Goal: Information Seeking & Learning: Learn about a topic

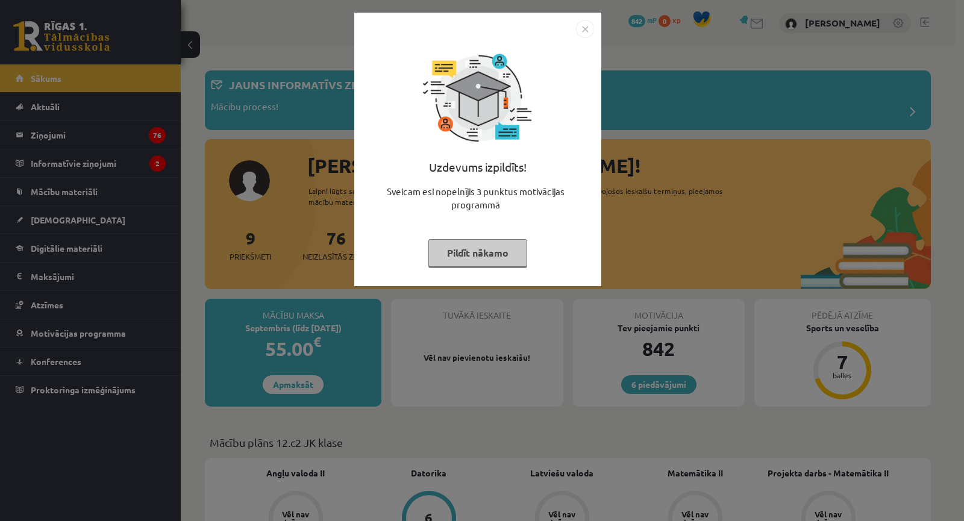
click at [681, 204] on div "Uzdevums izpildīts! Sveicam esi nopelnījis 3 punktus motivācijas programmā Pild…" at bounding box center [482, 260] width 964 height 521
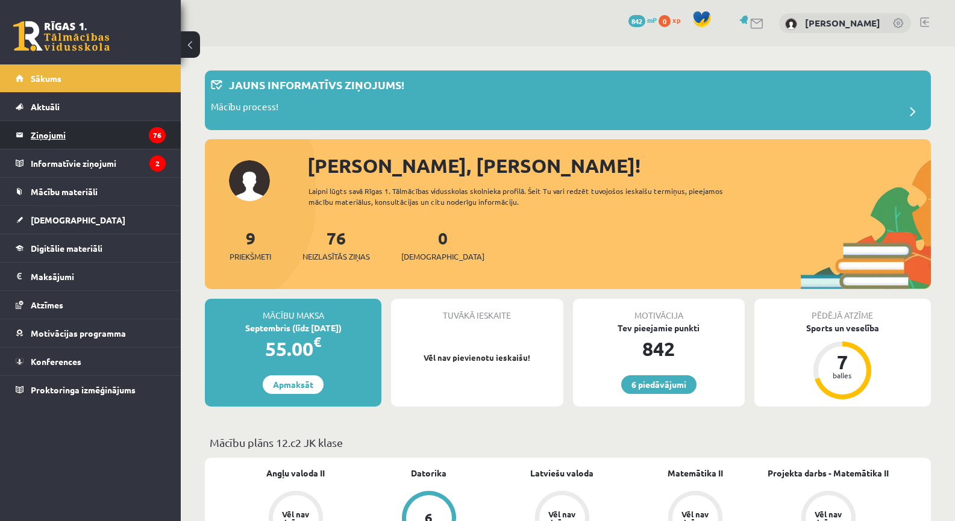
click at [93, 134] on legend "Ziņojumi 76" at bounding box center [98, 135] width 135 height 28
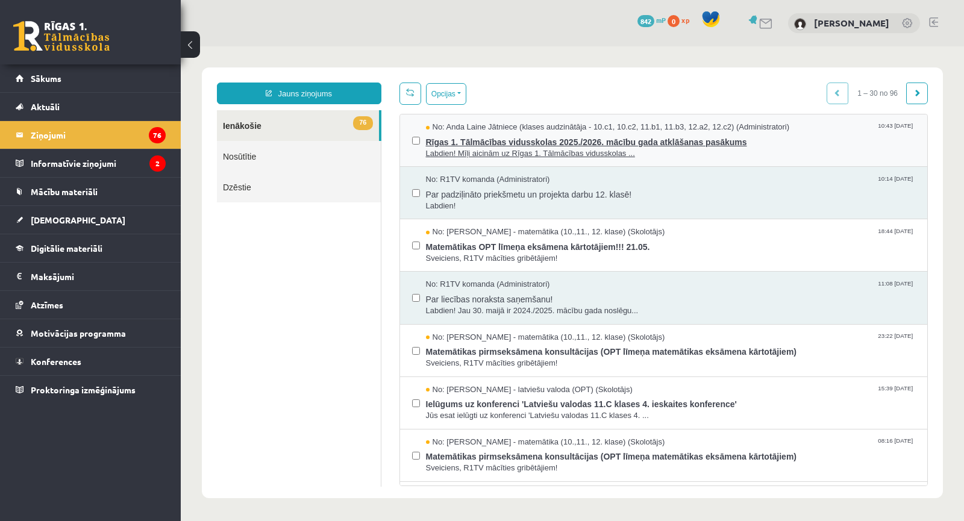
click at [529, 148] on span "Labdien! Mīļi aicinām uz Rīgas 1. Tālmācības vidusskolas ..." at bounding box center [671, 153] width 490 height 11
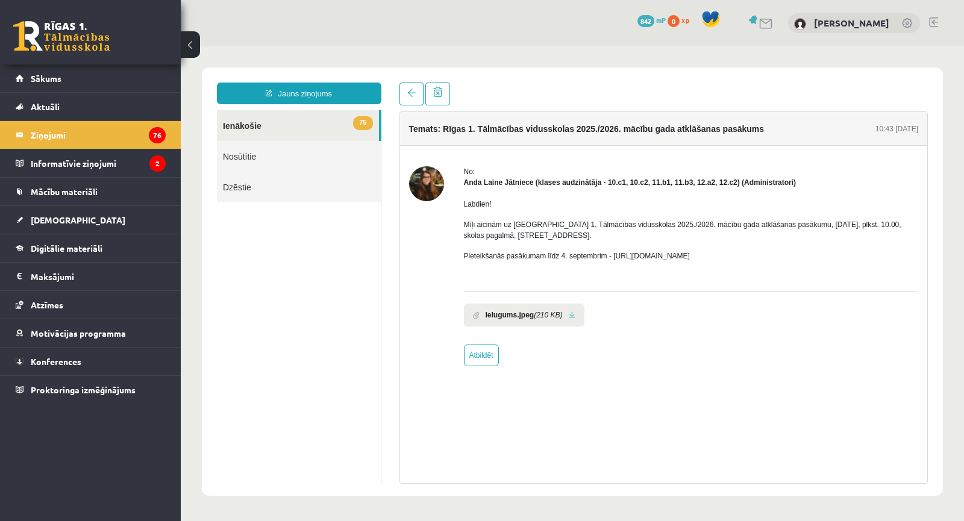
click at [503, 315] on b "Ielugums.jpeg" at bounding box center [510, 315] width 49 height 11
click at [650, 303] on ul "Ielugums.jpeg (210 KB)" at bounding box center [691, 312] width 455 height 29
click at [494, 235] on p "Mīļi aicinām uz Rīgas 1. Tālmācības vidusskolas 2025./2026. mācību gada atklāša…" at bounding box center [691, 230] width 455 height 22
click at [100, 155] on legend "Informatīvie ziņojumi 2" at bounding box center [98, 163] width 135 height 28
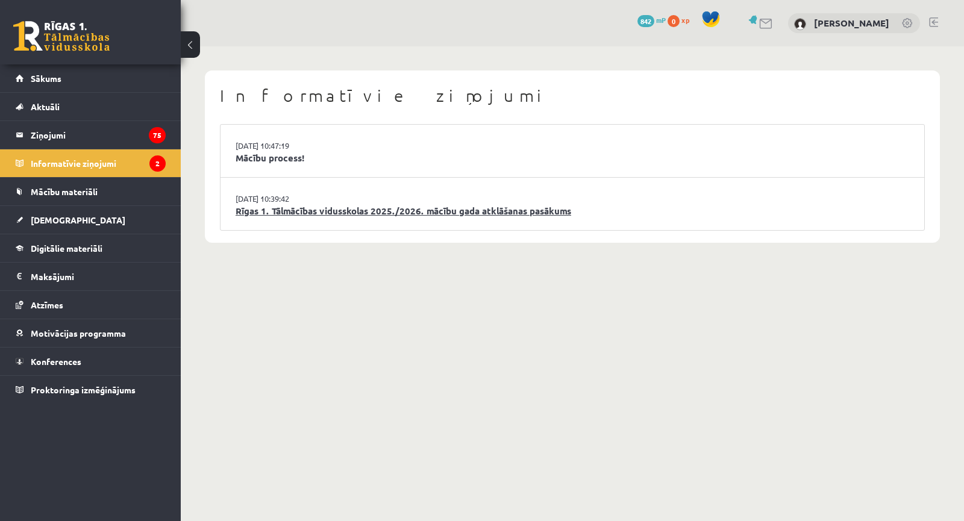
click at [342, 207] on link "Rīgas 1. Tālmācības vidusskolas 2025./2026. mācību gada atklāšanas pasākums" at bounding box center [573, 211] width 674 height 14
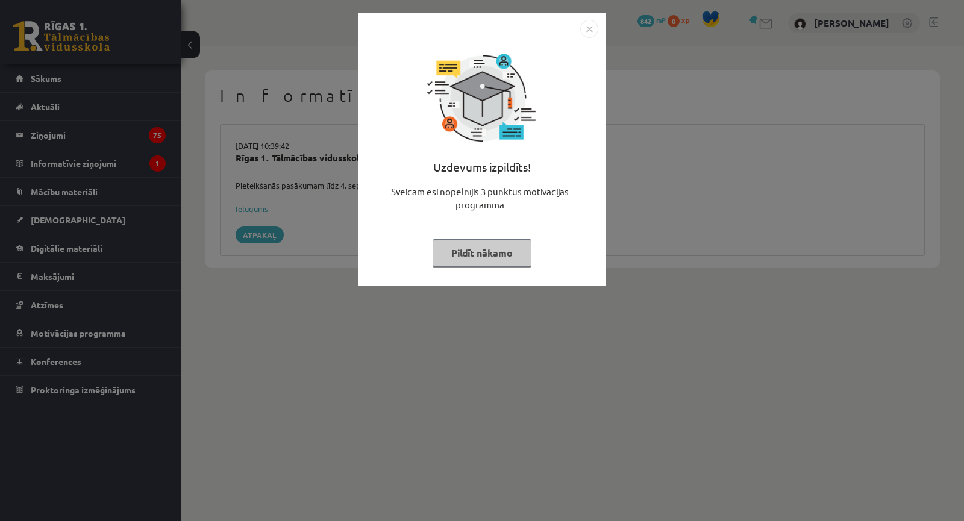
click at [349, 222] on div "Uzdevums izpildīts! Sveicam esi nopelnījis 3 punktus motivācijas programmā Pild…" at bounding box center [482, 260] width 964 height 521
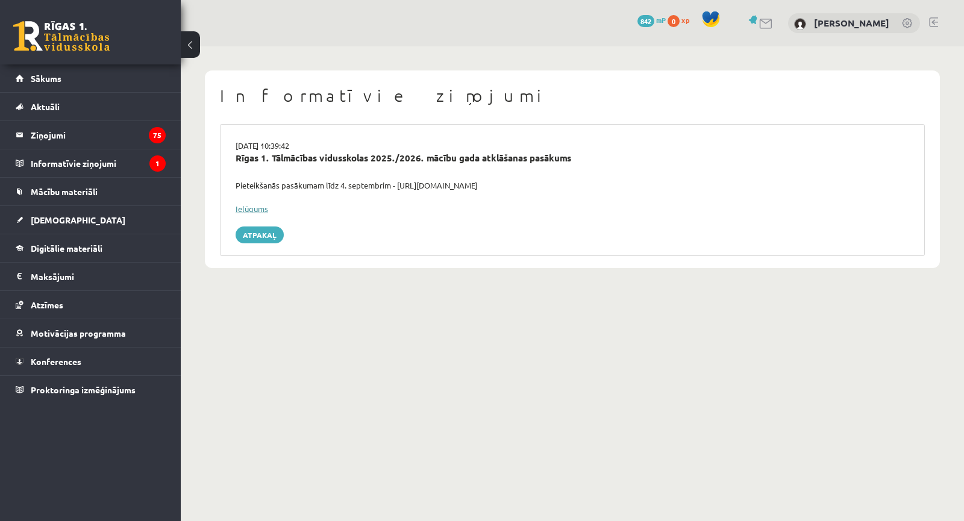
click at [256, 207] on link "Ielūgums" at bounding box center [252, 209] width 33 height 10
click at [87, 155] on legend "Informatīvie ziņojumi 1" at bounding box center [98, 163] width 135 height 28
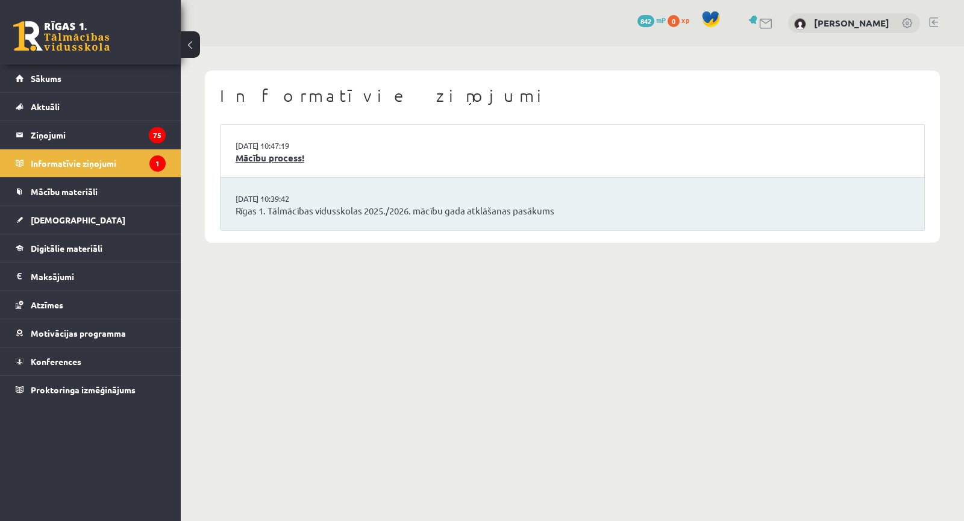
click at [318, 158] on link "Mācību process!" at bounding box center [573, 158] width 674 height 14
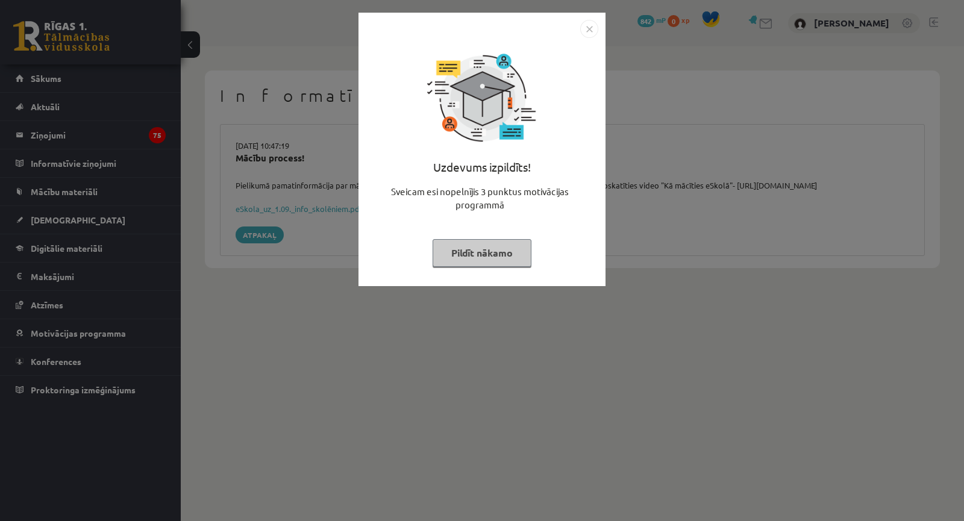
click at [290, 183] on div "Uzdevums izpildīts! Sveicam esi nopelnījis 3 punktus motivācijas programmā Pild…" at bounding box center [482, 260] width 964 height 521
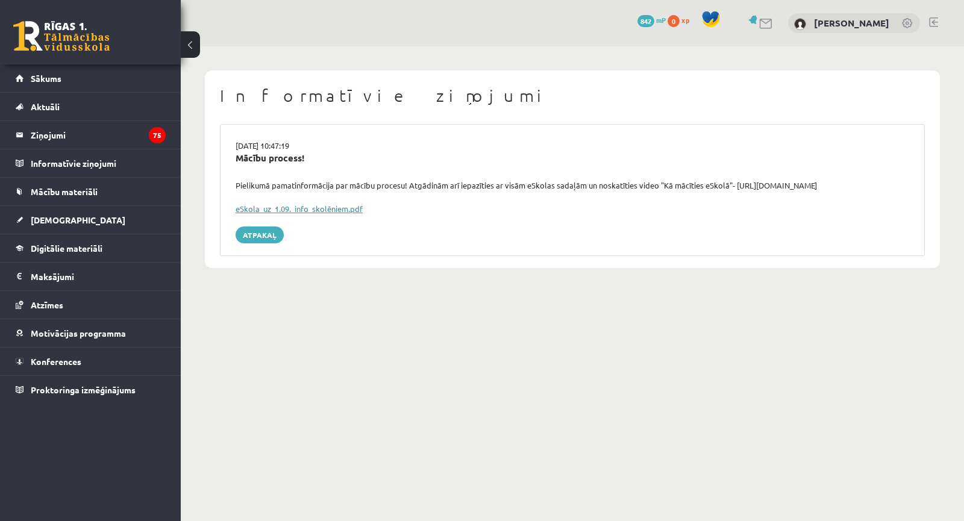
click at [335, 207] on link "eSkola_uz_1.09._info_skolēniem.pdf" at bounding box center [299, 209] width 127 height 10
click at [83, 137] on legend "Ziņojumi 75" at bounding box center [98, 135] width 135 height 28
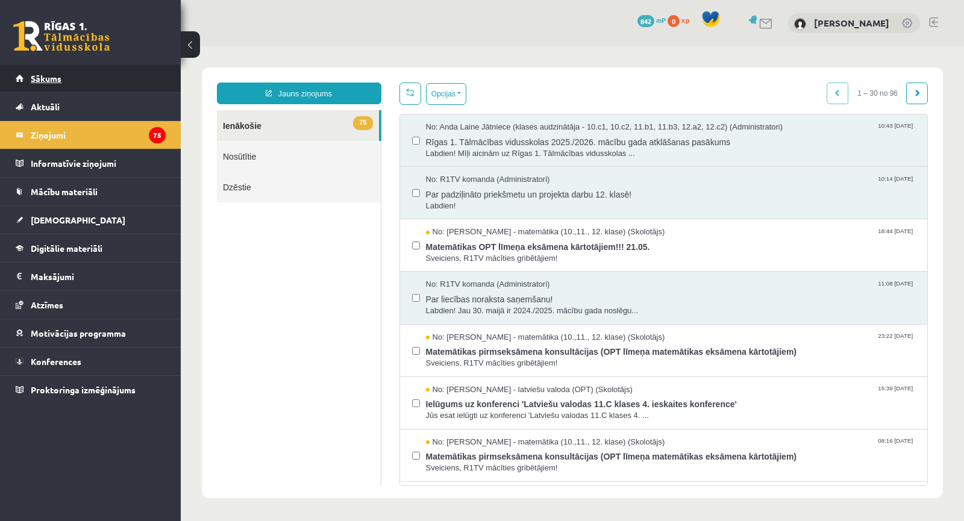
click at [95, 88] on link "Sākums" at bounding box center [91, 78] width 150 height 28
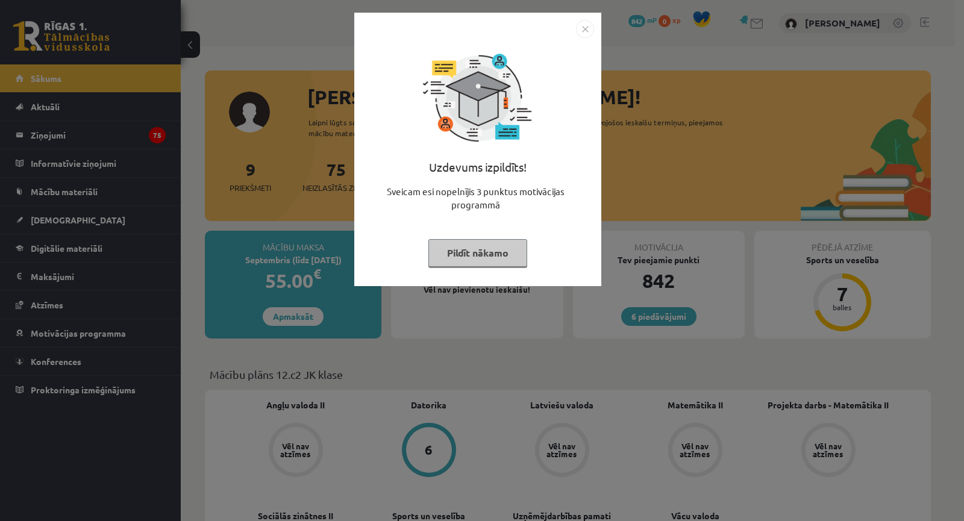
click at [311, 237] on div "Uzdevums izpildīts! Sveicam esi nopelnījis 3 punktus motivācijas programmā Pild…" at bounding box center [482, 260] width 964 height 521
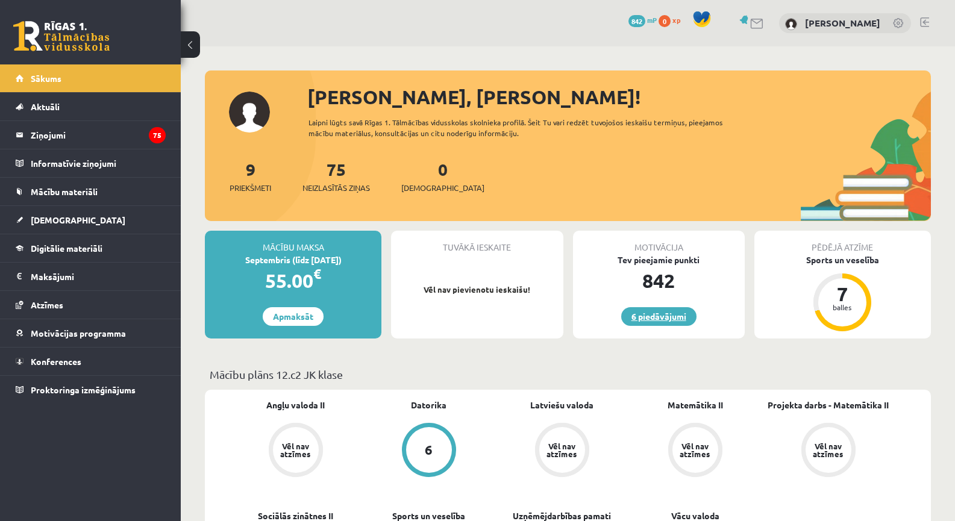
click at [673, 319] on link "6 piedāvājumi" at bounding box center [658, 316] width 75 height 19
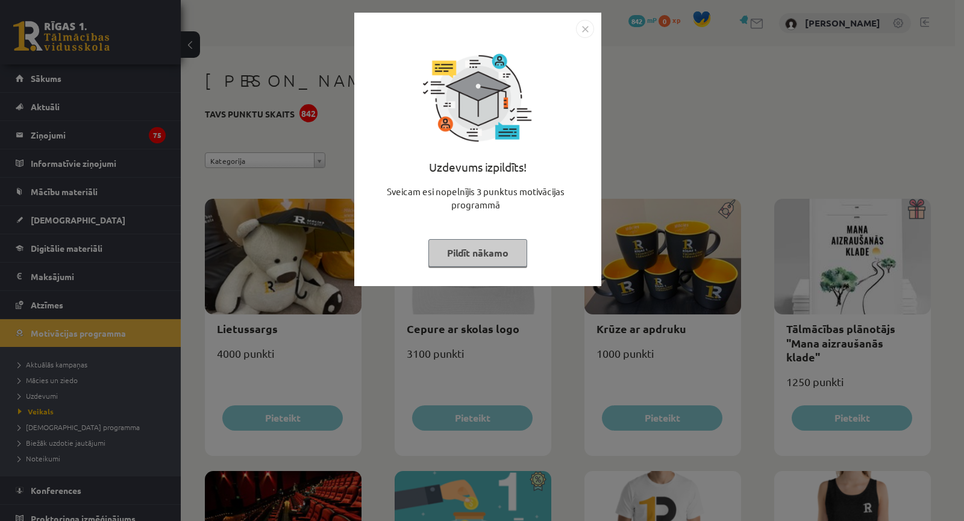
click at [694, 259] on div "Uzdevums izpildīts! Sveicam esi nopelnījis 3 punktus motivācijas programmā Pild…" at bounding box center [482, 260] width 964 height 521
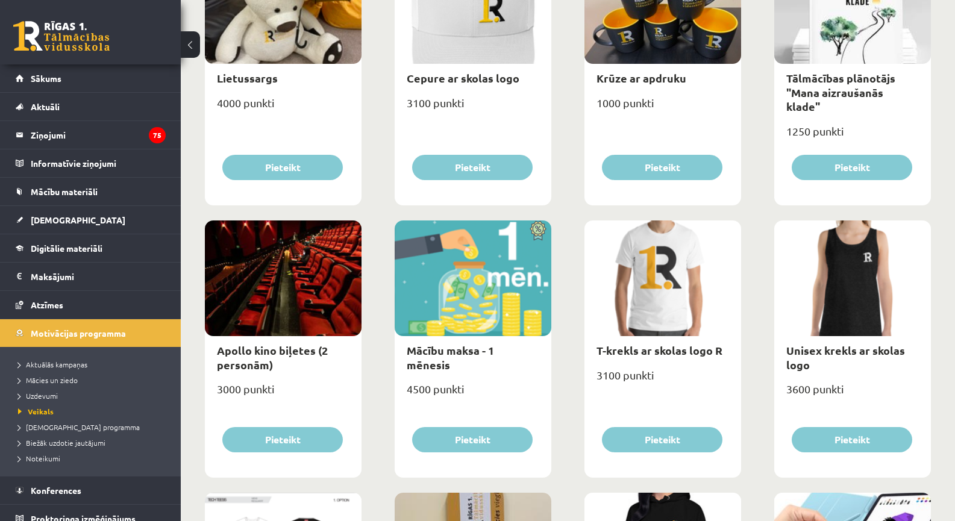
scroll to position [281, 0]
